Goal: Check status: Check status

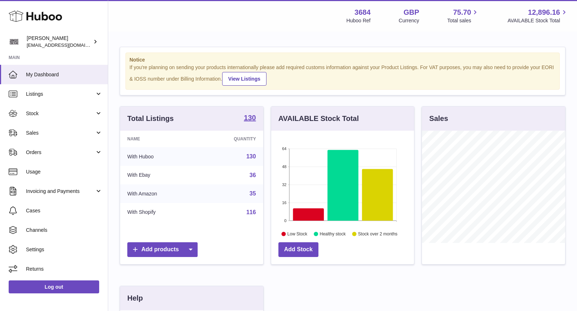
scroll to position [112, 143]
click at [64, 136] on link "Sales" at bounding box center [54, 132] width 108 height 19
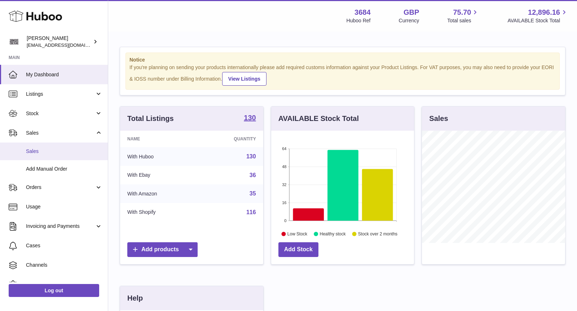
click at [59, 152] on span "Sales" at bounding box center [64, 151] width 76 height 7
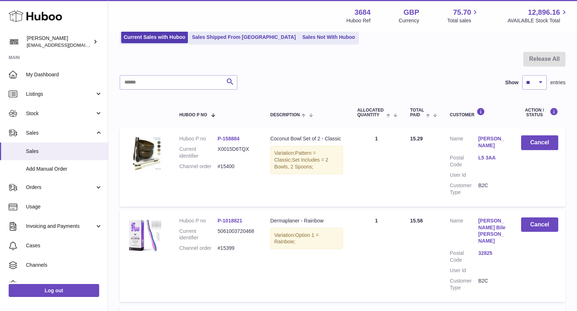
scroll to position [140, 0]
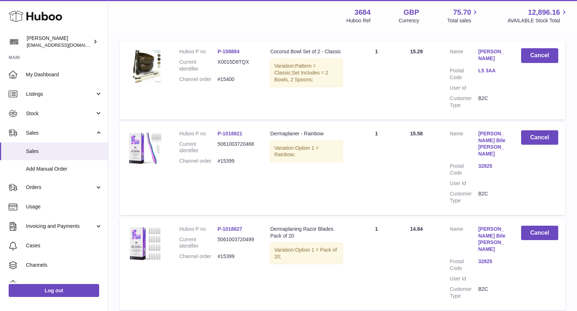
click at [487, 163] on link "32825" at bounding box center [492, 166] width 28 height 7
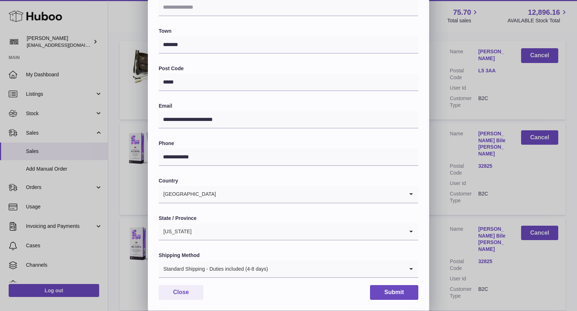
scroll to position [0, 0]
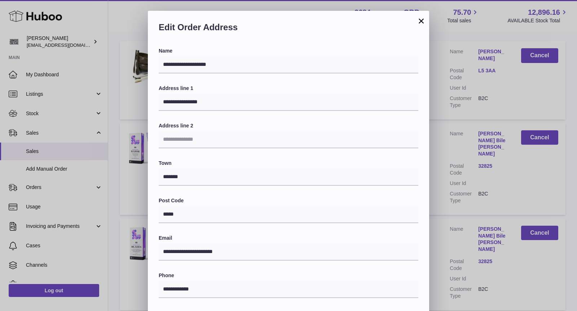
click at [420, 20] on button "×" at bounding box center [421, 21] width 9 height 9
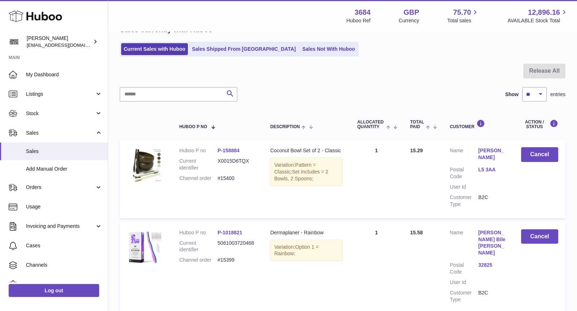
scroll to position [16, 0]
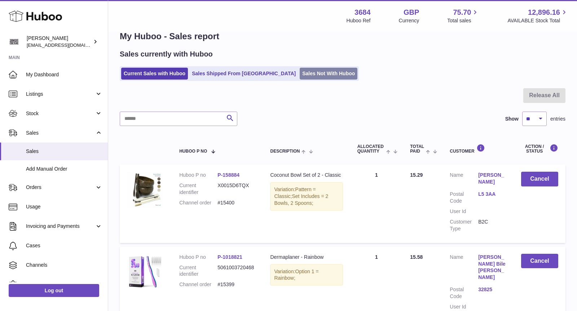
click at [300, 68] on link "Sales Not With Huboo" at bounding box center [329, 74] width 58 height 12
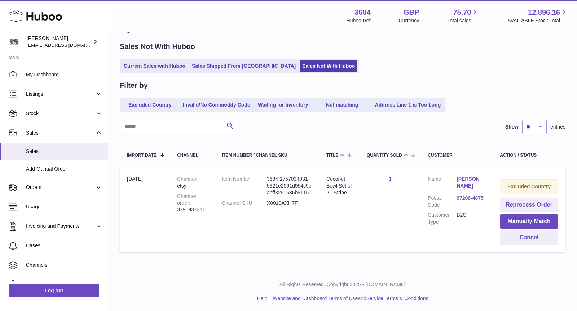
scroll to position [25, 0]
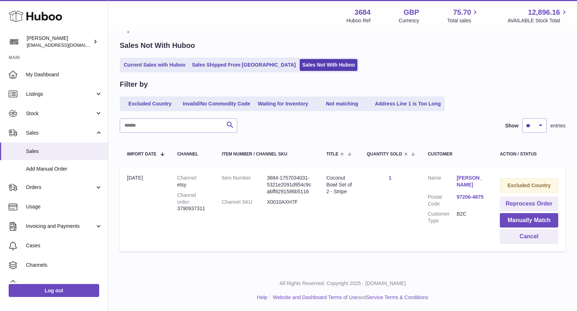
click at [194, 211] on div "Channel order 3790937311" at bounding box center [192, 202] width 30 height 21
click at [287, 203] on dd "X0010AXH7F" at bounding box center [289, 202] width 45 height 7
copy dd "X0010AXH7F"
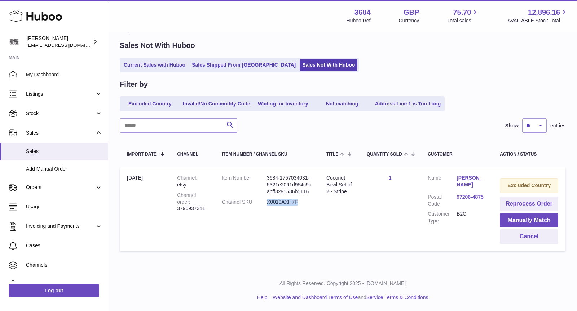
copy dd "X0010AXH7F"
click at [530, 234] on button "Cancel" at bounding box center [529, 237] width 58 height 15
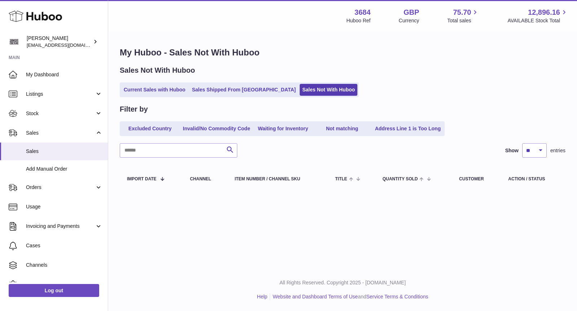
scroll to position [0, 0]
click at [159, 87] on link "Current Sales with Huboo" at bounding box center [154, 90] width 67 height 12
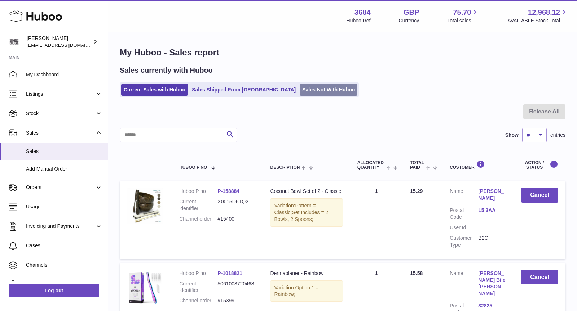
click at [300, 90] on link "Sales Not With Huboo" at bounding box center [329, 90] width 58 height 12
